Goal: Information Seeking & Learning: Check status

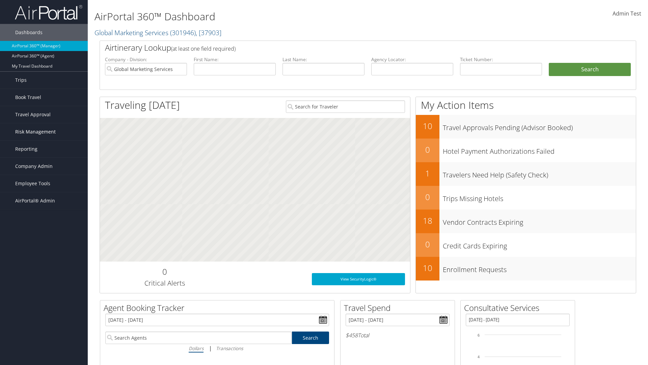
click at [44, 132] on span "Risk Management" at bounding box center [35, 131] width 41 height 17
click at [44, 181] on link "Notifications" at bounding box center [44, 186] width 88 height 10
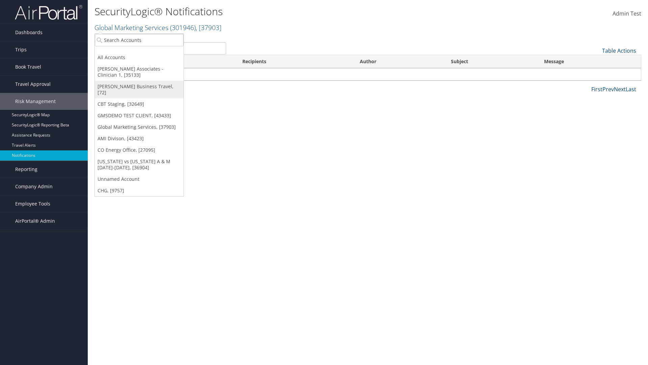
click at [139, 86] on link "[PERSON_NAME] Business Travel, [72]" at bounding box center [139, 90] width 89 height 18
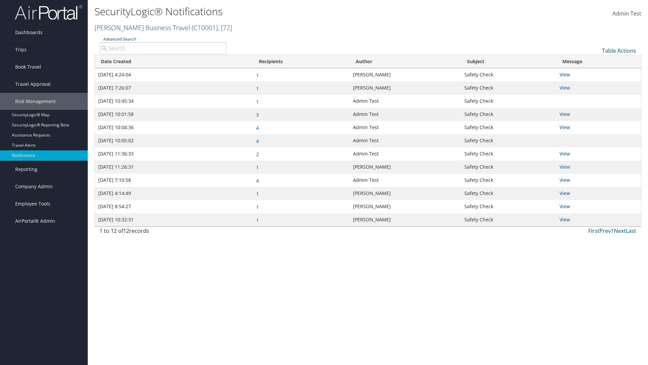
click at [119, 39] on link "Advanced Search" at bounding box center [119, 39] width 33 height 6
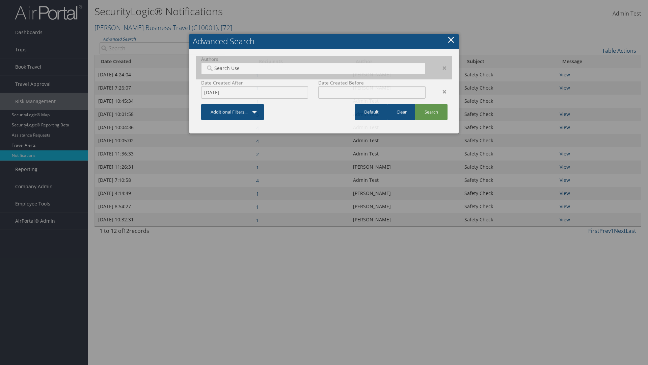
click at [441, 91] on div "×" at bounding box center [441, 91] width 21 height 8
click at [441, 68] on div "×" at bounding box center [441, 68] width 21 height 8
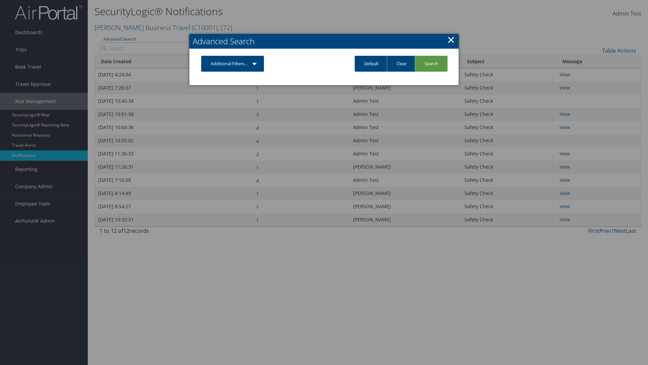
click at [233, 63] on link "Additional Filters..." at bounding box center [232, 64] width 63 height 16
click at [0, 0] on link "Author" at bounding box center [0, 0] width 0 height 0
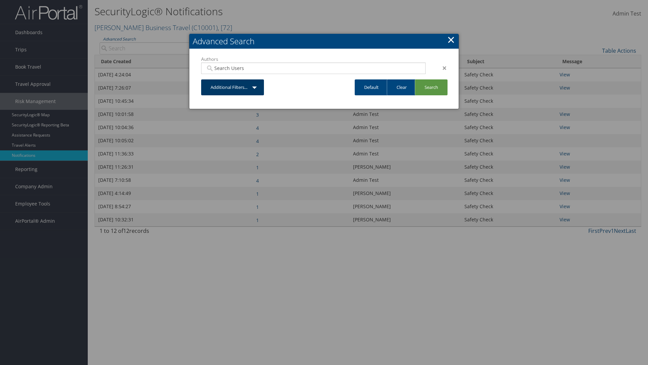
click at [233, 87] on link "Additional Filters..." at bounding box center [232, 87] width 63 height 16
click at [219, 113] on link "Date Created" at bounding box center [219, 113] width 89 height 11
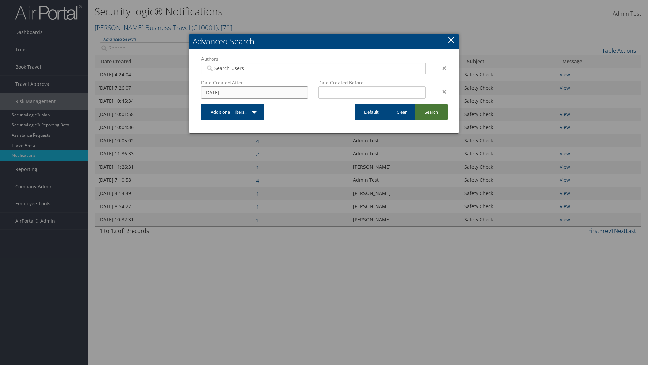
type input "8/11/2025"
click at [431, 112] on link "Search" at bounding box center [431, 112] width 33 height 16
